Goal: Find specific fact: Find specific fact

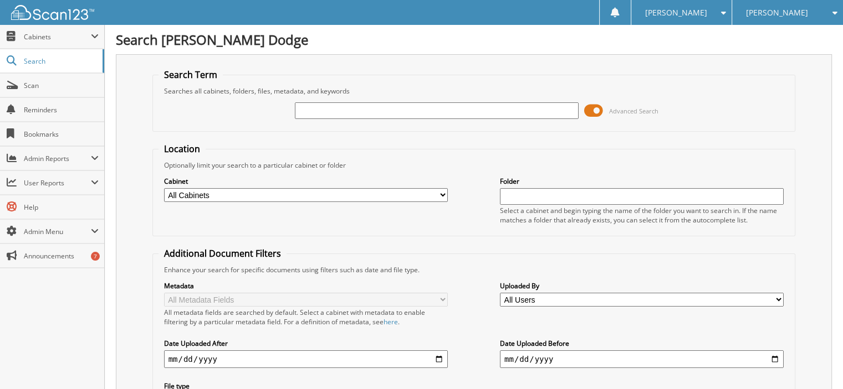
drag, startPoint x: 306, startPoint y: 117, endPoint x: 303, endPoint y: 112, distance: 5.9
click at [304, 116] on input "text" at bounding box center [437, 110] width 284 height 17
click at [302, 111] on input "text" at bounding box center [437, 110] width 284 height 17
type input "2"
type input "28793"
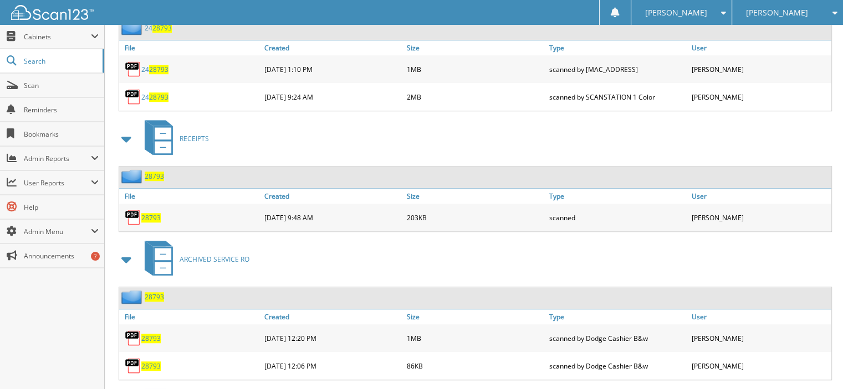
scroll to position [886, 0]
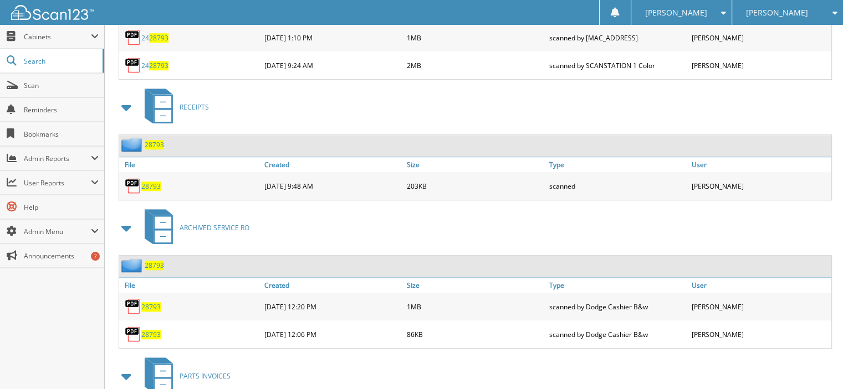
click at [155, 182] on span "28793" at bounding box center [150, 186] width 19 height 9
